Goal: Transaction & Acquisition: Book appointment/travel/reservation

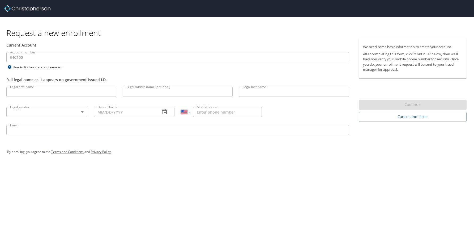
select select "US"
click at [411, 115] on span "Cancel and close" at bounding box center [412, 116] width 99 height 7
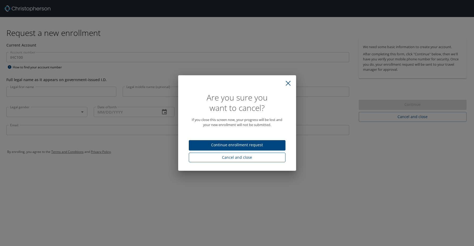
click at [235, 157] on span "Cancel and close" at bounding box center [237, 157] width 88 height 7
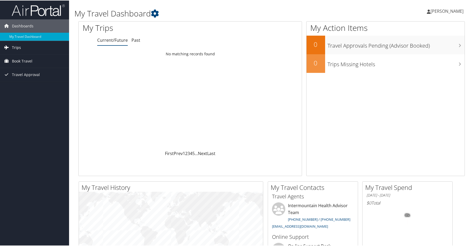
click at [19, 47] on span "Trips" at bounding box center [16, 46] width 9 height 13
click at [24, 57] on link "Current/Future Trips" at bounding box center [34, 58] width 69 height 8
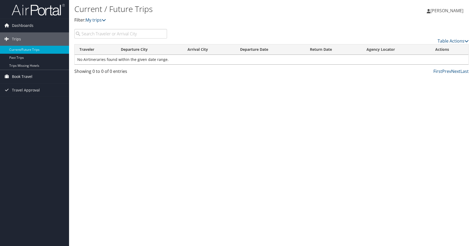
click at [26, 77] on span "Book Travel" at bounding box center [22, 76] width 20 height 13
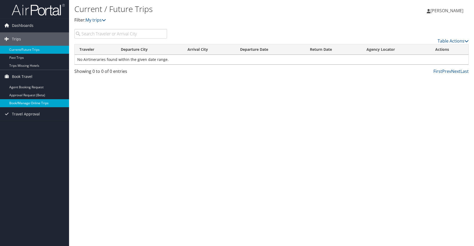
click at [30, 103] on link "Book/Manage Online Trips" at bounding box center [34, 103] width 69 height 8
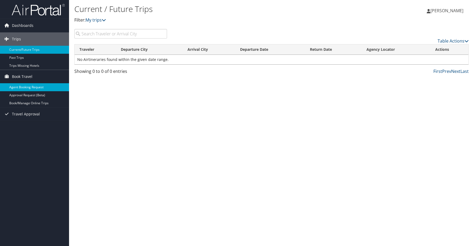
click at [31, 87] on link "Agent Booking Request" at bounding box center [34, 87] width 69 height 8
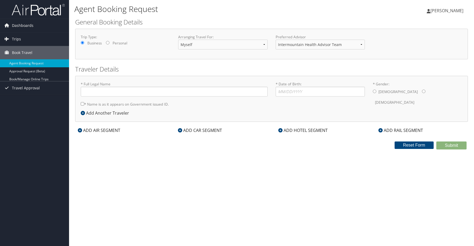
type input "[PERSON_NAME] [PERSON_NAME]"
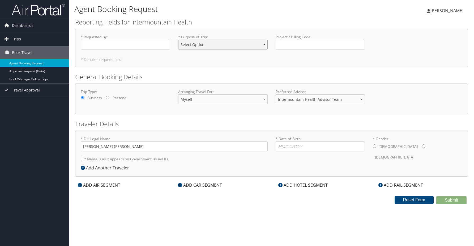
click at [232, 46] on select "Select Option 3rd Party Reimbursable Business CME Conf or Education Groups Pers…" at bounding box center [223, 45] width 90 height 10
click at [225, 20] on h2 "Reporting Fields for Intermountain Health" at bounding box center [271, 22] width 393 height 9
click at [18, 90] on span "Travel Approval" at bounding box center [26, 89] width 28 height 13
